Goal: Complete application form: Complete application form

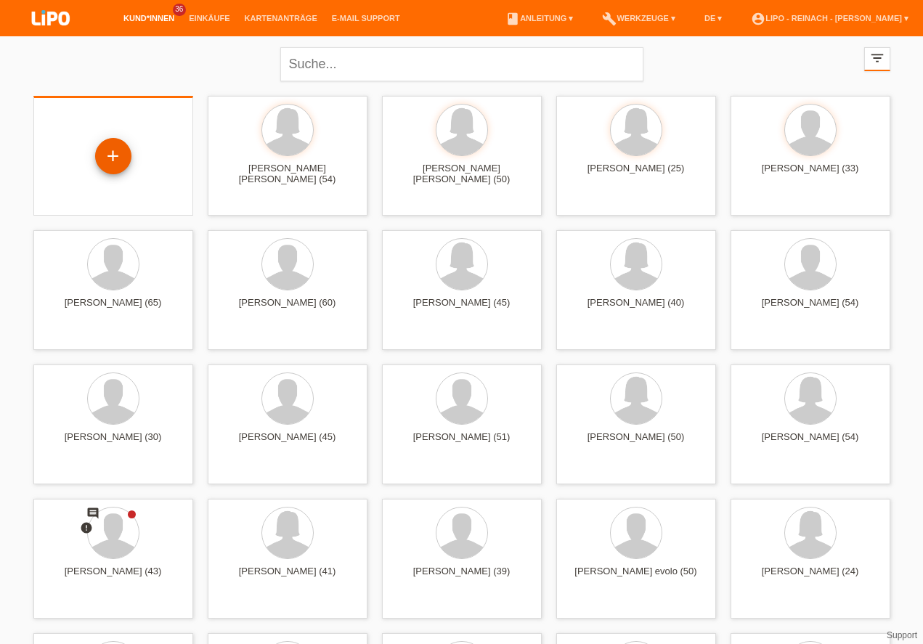
click at [115, 164] on div "+" at bounding box center [113, 156] width 35 height 25
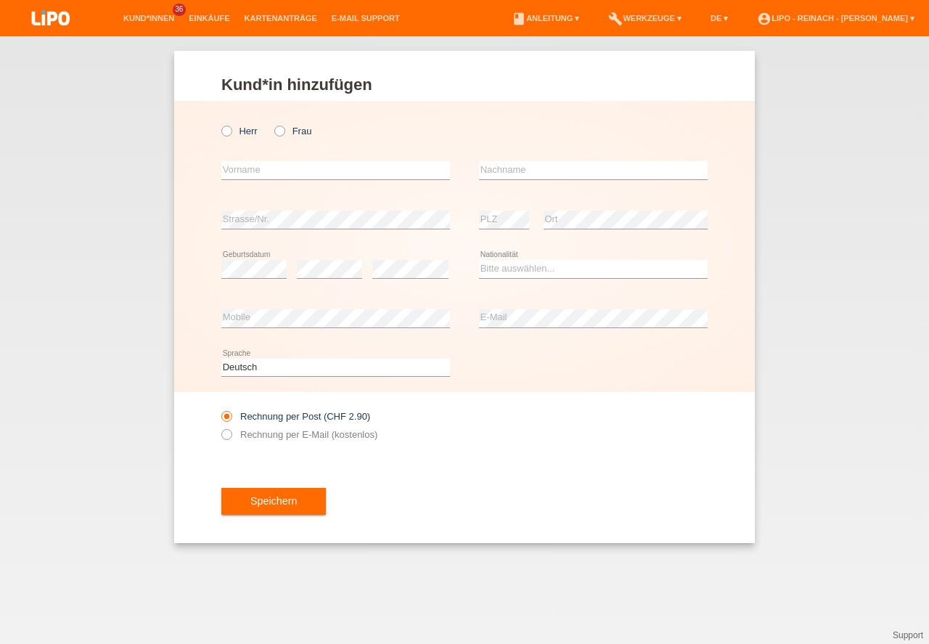
click at [221, 129] on div "Herr Frau error Vorname error" at bounding box center [464, 246] width 581 height 291
click at [219, 123] on icon at bounding box center [219, 123] width 0 height 0
click at [227, 135] on input "Herr" at bounding box center [225, 130] width 9 height 9
radio input "true"
click at [251, 177] on input "text" at bounding box center [335, 170] width 229 height 18
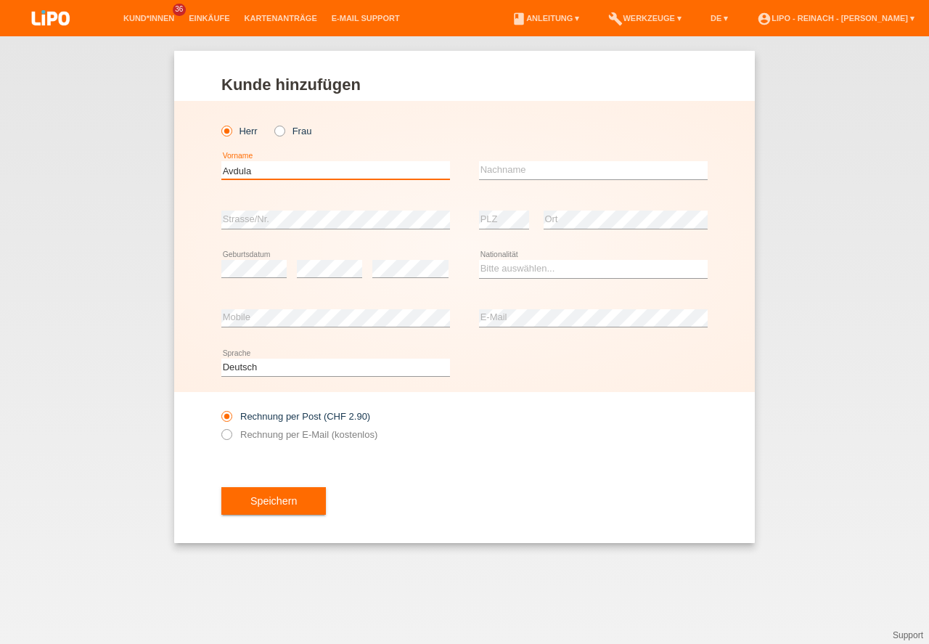
type input "Avdula"
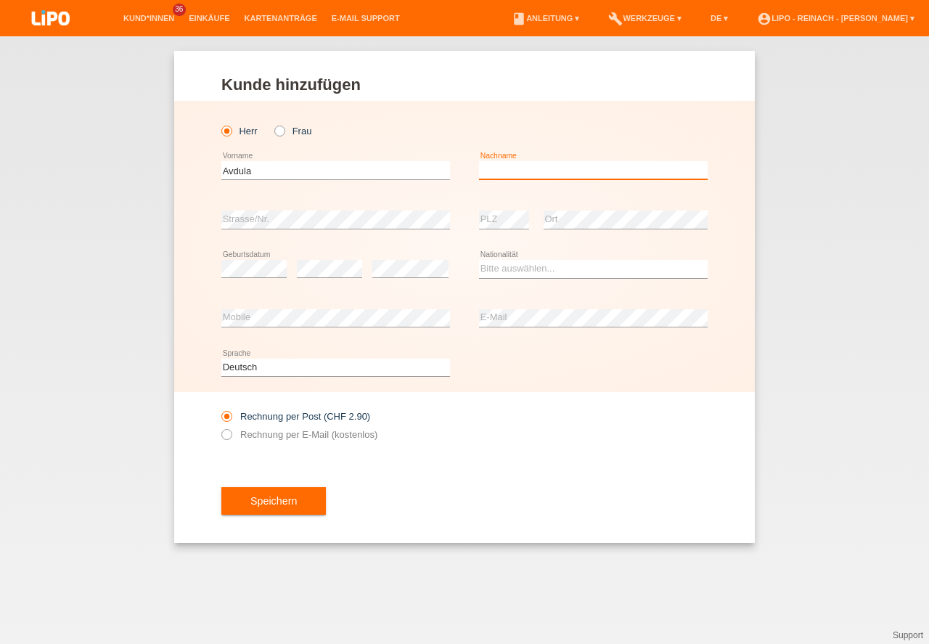
click at [543, 167] on input "text" at bounding box center [593, 170] width 229 height 18
type input "Salihi"
click at [511, 268] on select "Bitte auswählen... Schweiz Deutschland Liechtenstein Österreich ------------ Af…" at bounding box center [593, 268] width 229 height 17
select select "CH"
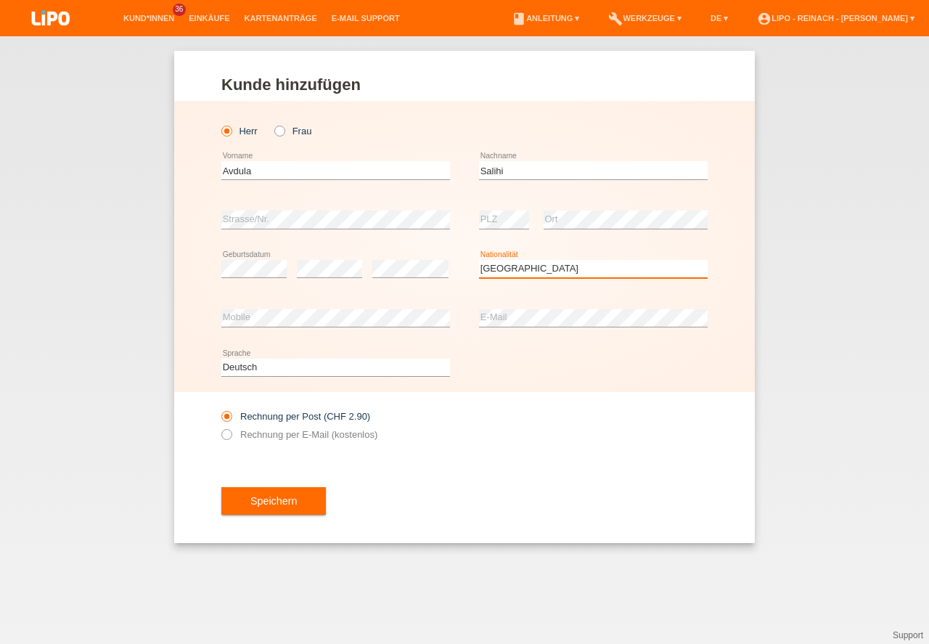
click at [0, 0] on option "Schweiz" at bounding box center [0, 0] width 0 height 0
click at [219, 427] on icon at bounding box center [219, 427] width 0 height 0
click at [229, 440] on input "Rechnung per E-Mail (kostenlos)" at bounding box center [225, 438] width 9 height 18
radio input "true"
click at [294, 520] on div "Speichern" at bounding box center [464, 501] width 486 height 84
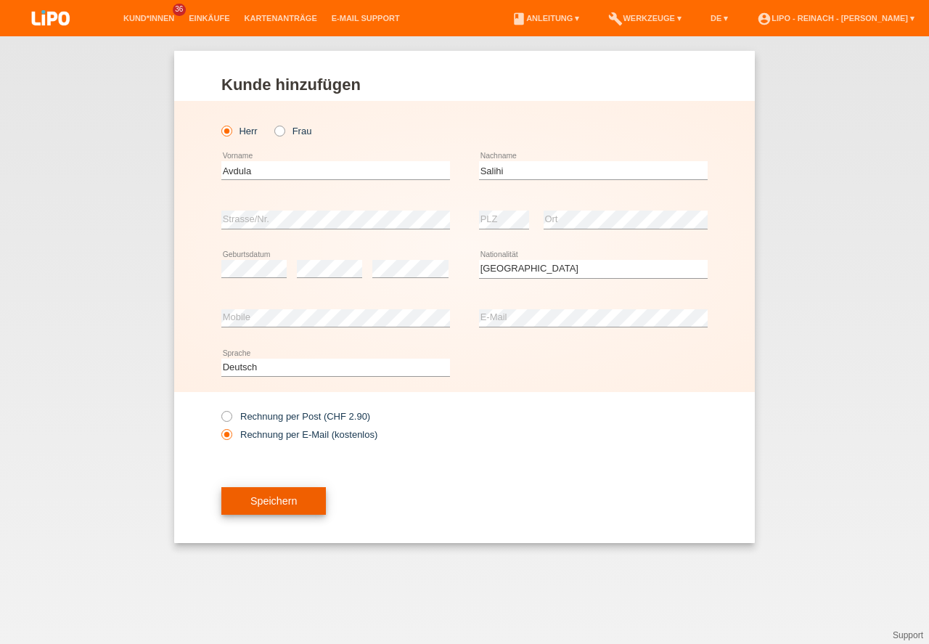
click at [285, 506] on button "Speichern" at bounding box center [273, 501] width 105 height 28
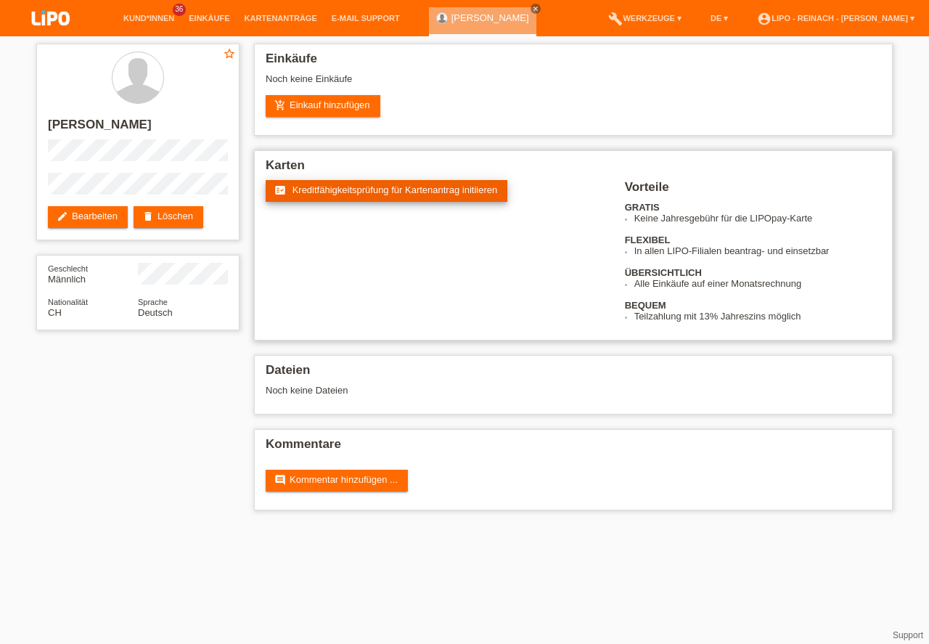
click at [404, 186] on span "Kreditfähigkeitsprüfung für Kartenantrag initiieren" at bounding box center [395, 189] width 205 height 11
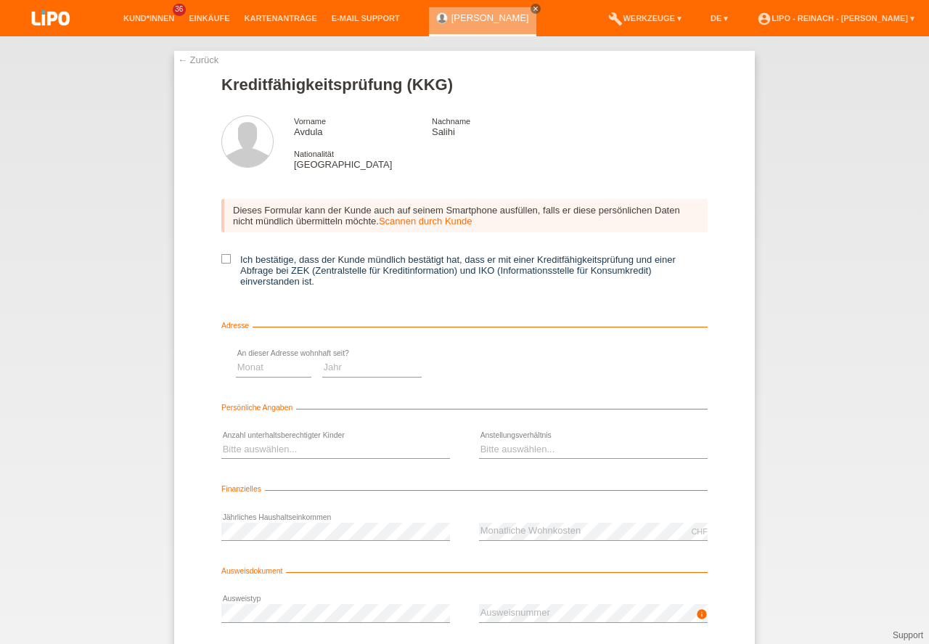
click at [226, 258] on icon at bounding box center [225, 258] width 9 height 9
click at [226, 258] on input "Ich bestätige, dass der Kunde mündlich bestätigt hat, dass er mit einer Kreditf…" at bounding box center [225, 258] width 9 height 9
checkbox input "true"
click at [520, 368] on select "Monat 01 02 03 04 05 06 07 08 09 10" at bounding box center [516, 367] width 75 height 17
select select "01"
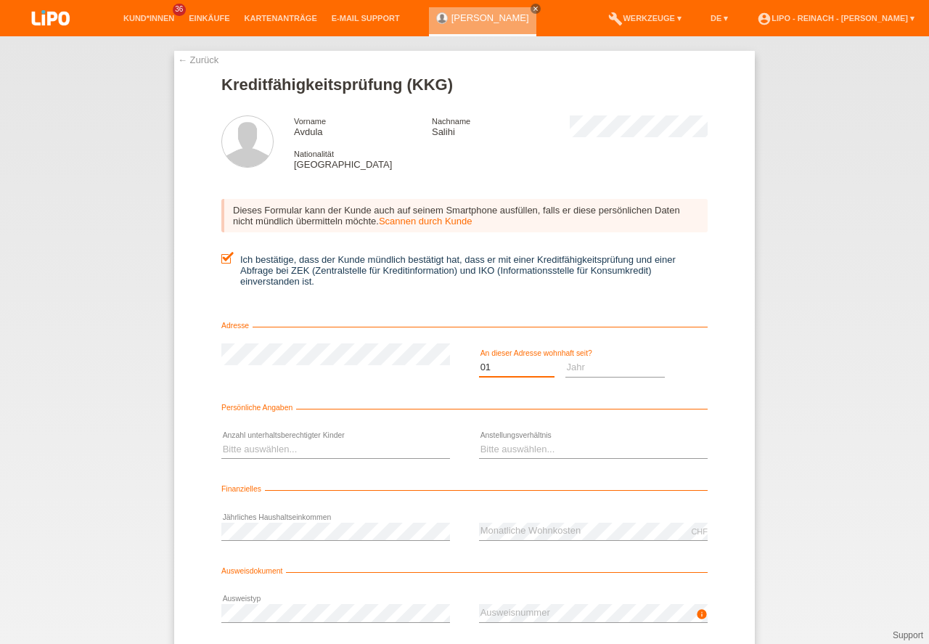
click at [0, 0] on option "01" at bounding box center [0, 0] width 0 height 0
click at [589, 371] on select "Jahr 2025 2024 2023 2022 2021 2020 2019 2018 2017 2016 2015 2014 2013 2012 2011…" at bounding box center [615, 367] width 100 height 17
select select "2000"
click at [257, 446] on select "Bitte auswählen... 0 1 2 3 4 5 6 7 8 9" at bounding box center [335, 449] width 229 height 17
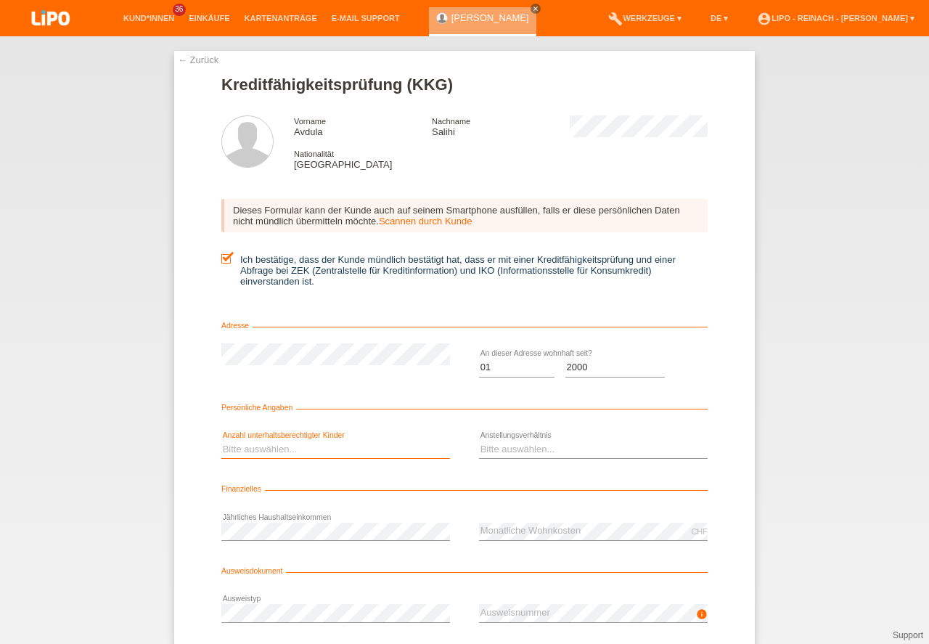
select select "0"
click at [0, 0] on option "0" at bounding box center [0, 0] width 0 height 0
click at [495, 438] on div "Bitte auswählen... Unbefristet Befristet Lehrling/Student Pensioniert Nicht arb…" at bounding box center [593, 449] width 229 height 49
click at [496, 449] on select "Bitte auswählen... Unbefristet Befristet Lehrling/Student Pensioniert Nicht arb…" at bounding box center [593, 449] width 229 height 17
select select "RETIRED"
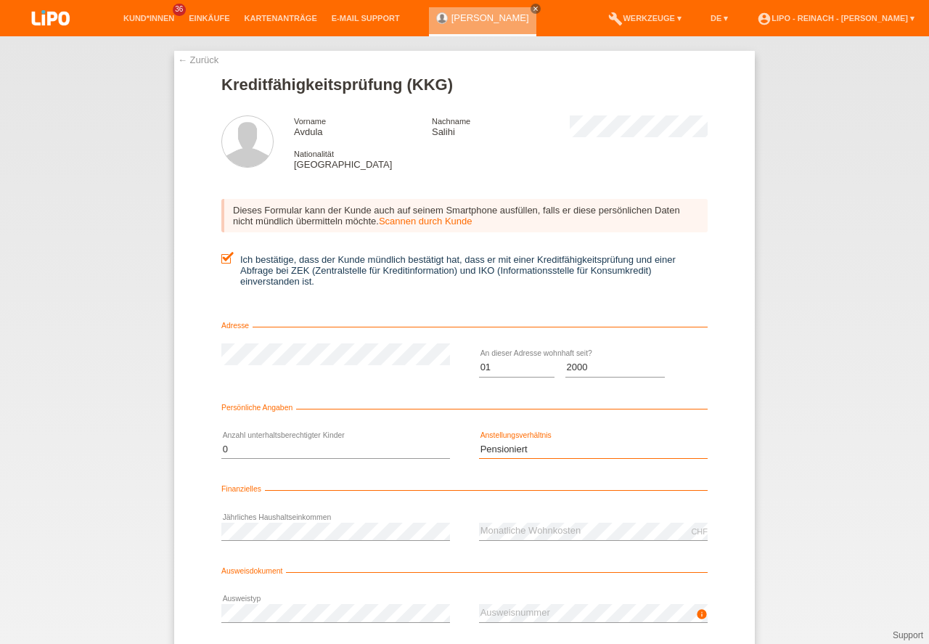
click at [0, 0] on option "Pensioniert" at bounding box center [0, 0] width 0 height 0
click at [835, 464] on div "← Zurück Kreditfähigkeitsprüfung (KKG) Vorname Avdula Nachname Salihi Nationali…" at bounding box center [464, 340] width 929 height 608
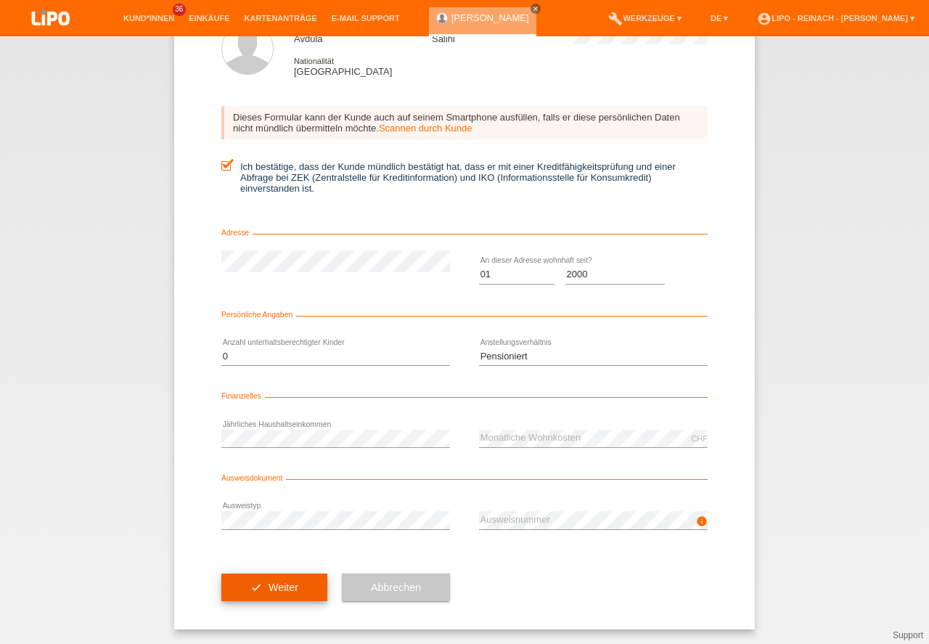
click at [290, 578] on button "check Weiter" at bounding box center [274, 587] width 106 height 28
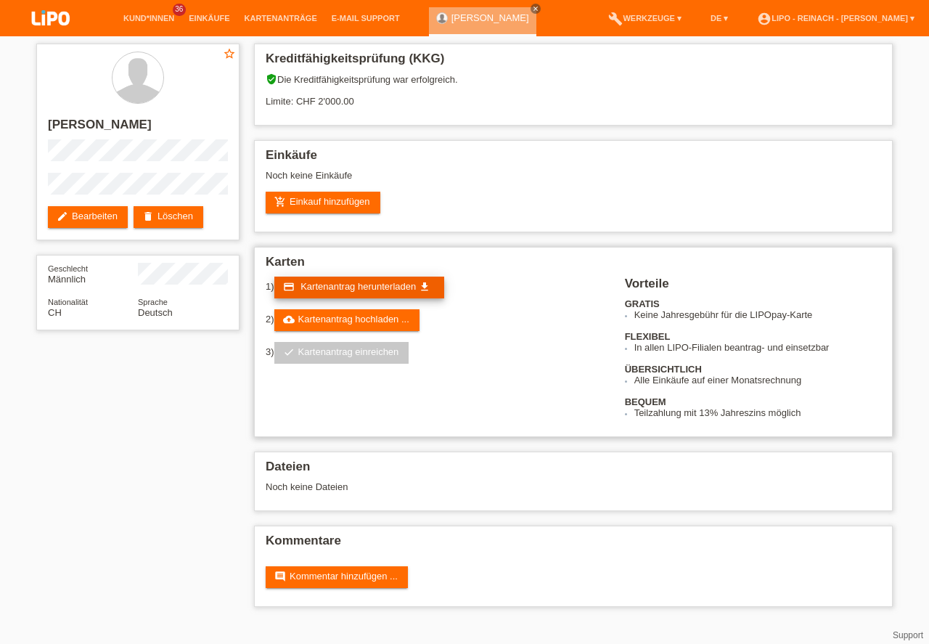
click at [354, 285] on span "Kartenantrag herunterladen" at bounding box center [358, 286] width 115 height 11
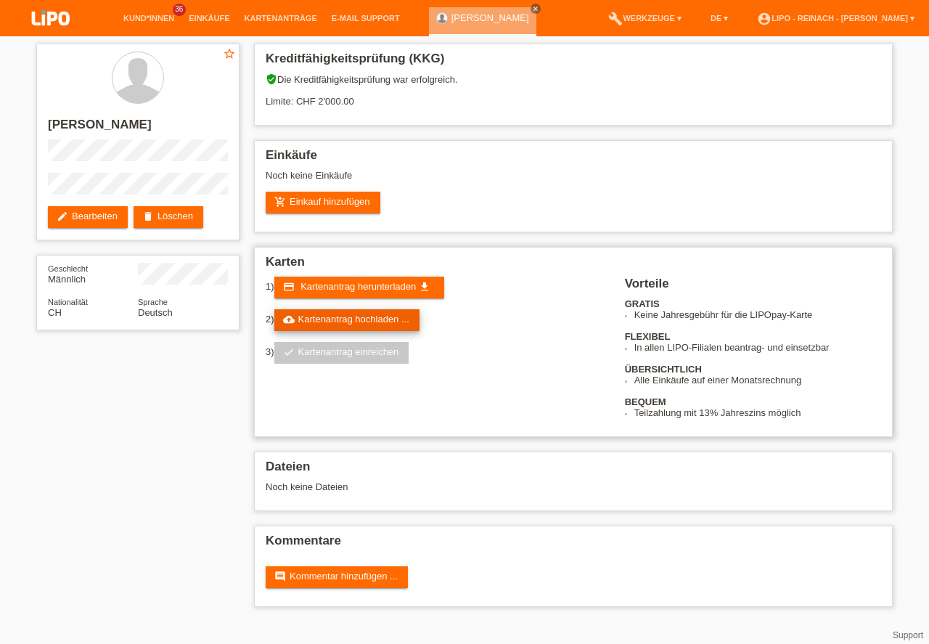
click at [376, 323] on link "cloud_upload Kartenantrag hochladen ..." at bounding box center [346, 320] width 145 height 22
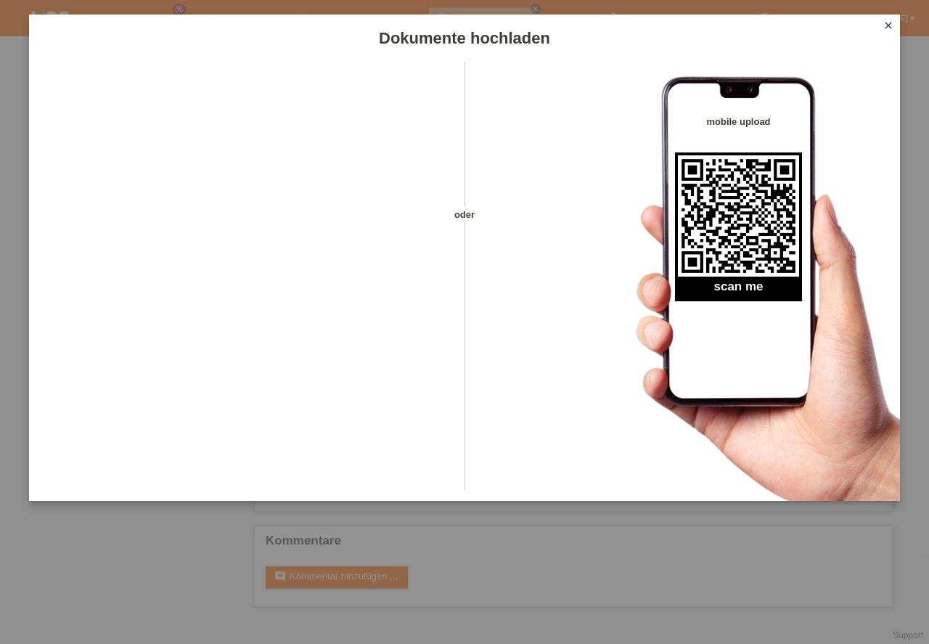
click at [890, 23] on icon "close" at bounding box center [889, 26] width 12 height 12
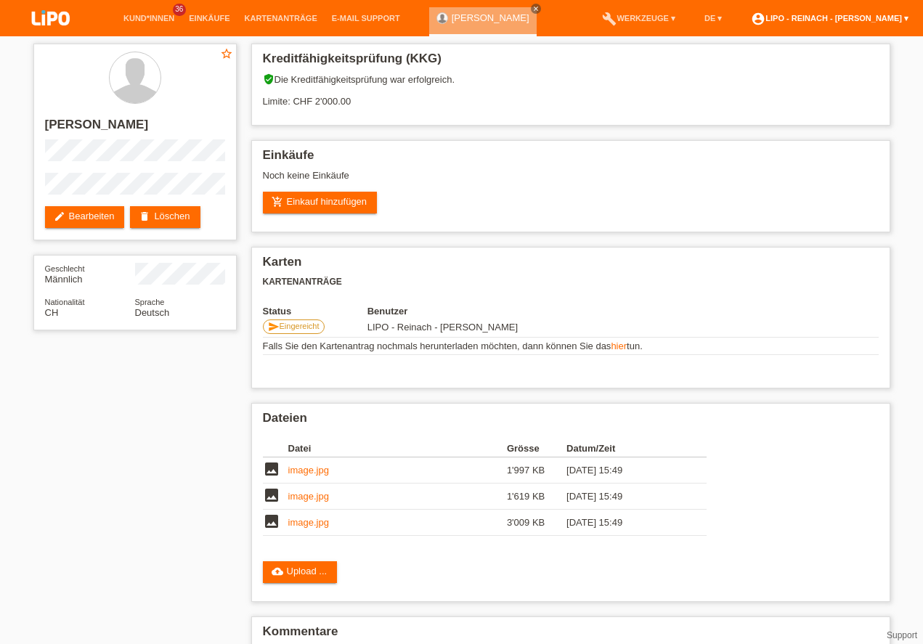
click at [832, 20] on link "account_circle LIPO - Reinach - [PERSON_NAME] ▾" at bounding box center [829, 18] width 172 height 9
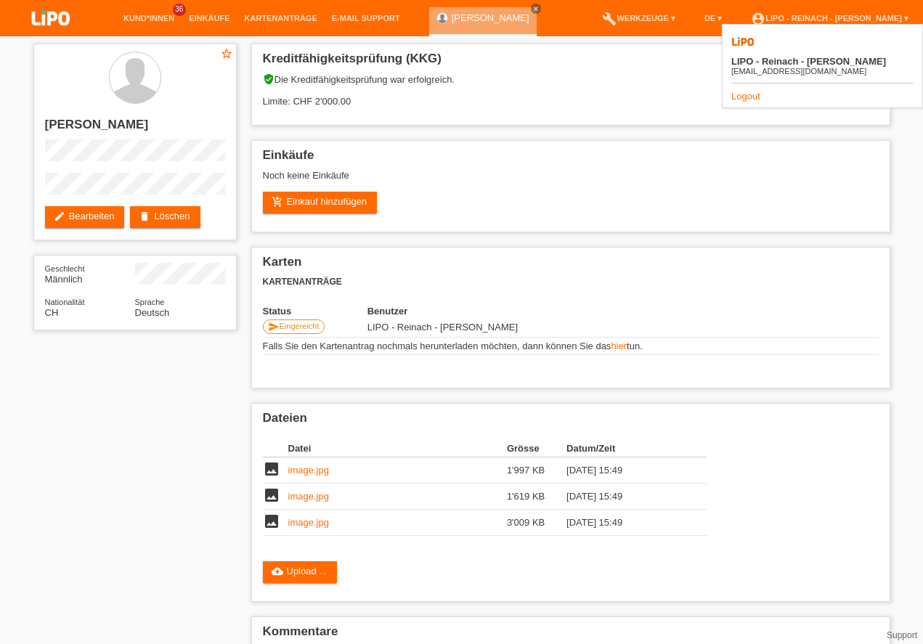
click at [747, 91] on link "Logout" at bounding box center [745, 96] width 29 height 11
